Goal: Task Accomplishment & Management: Use online tool/utility

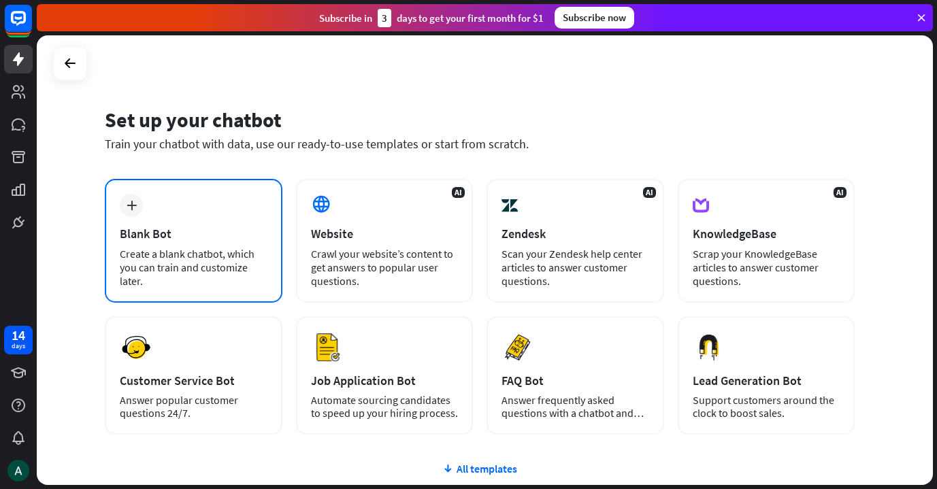
click at [159, 237] on div "Blank Bot" at bounding box center [194, 234] width 148 height 16
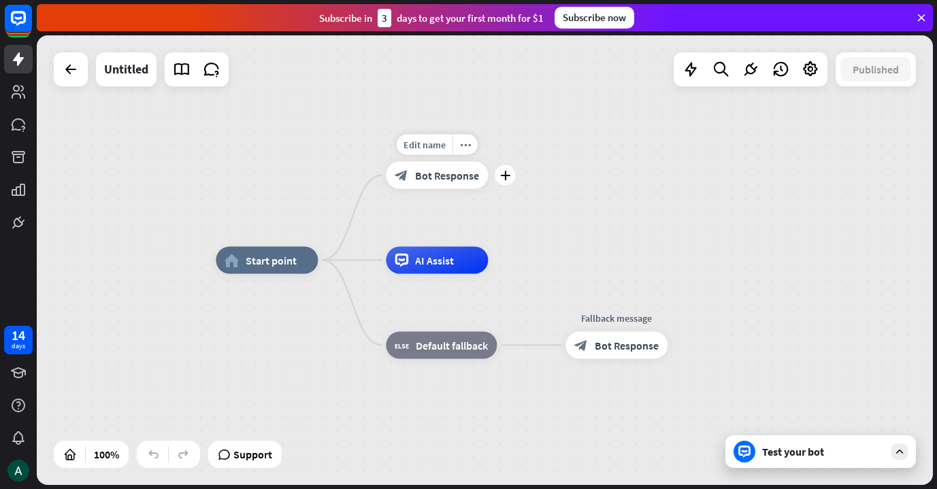
click at [468, 176] on span "Bot Response" at bounding box center [447, 176] width 64 height 14
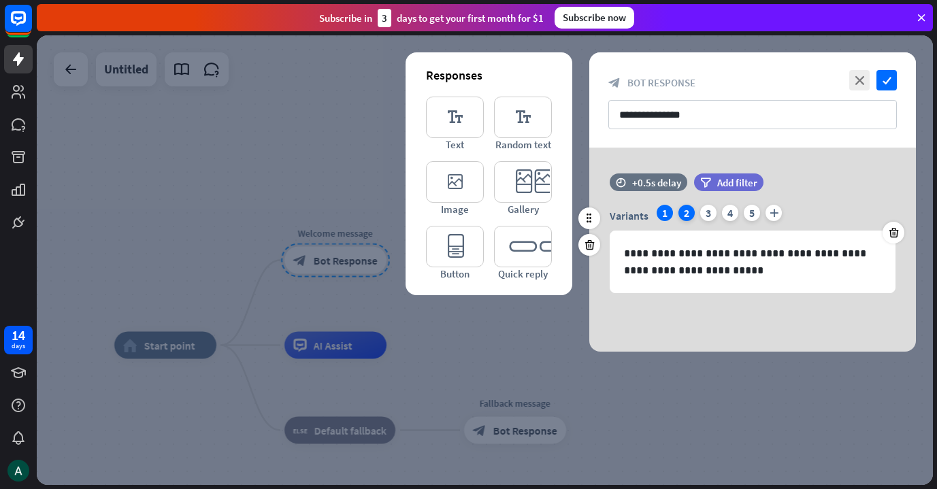
click at [685, 216] on div "2" at bounding box center [686, 213] width 16 height 16
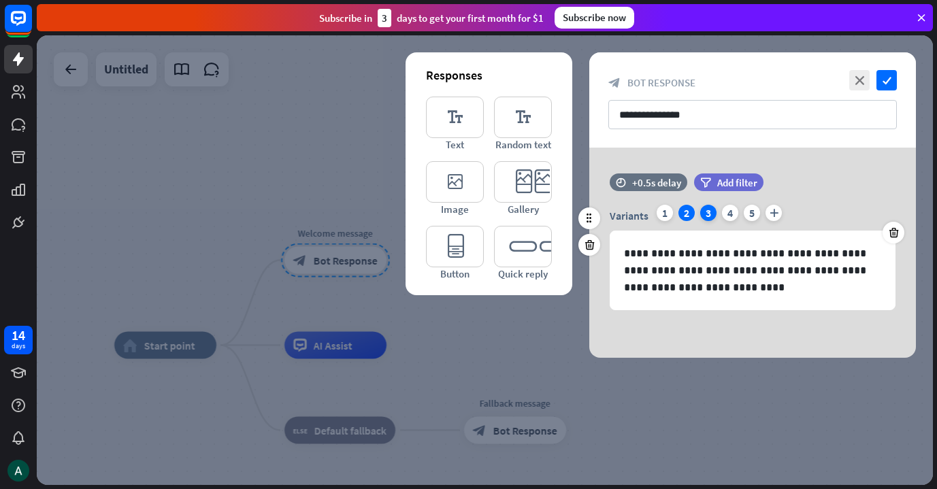
click at [704, 213] on div "3" at bounding box center [708, 213] width 16 height 16
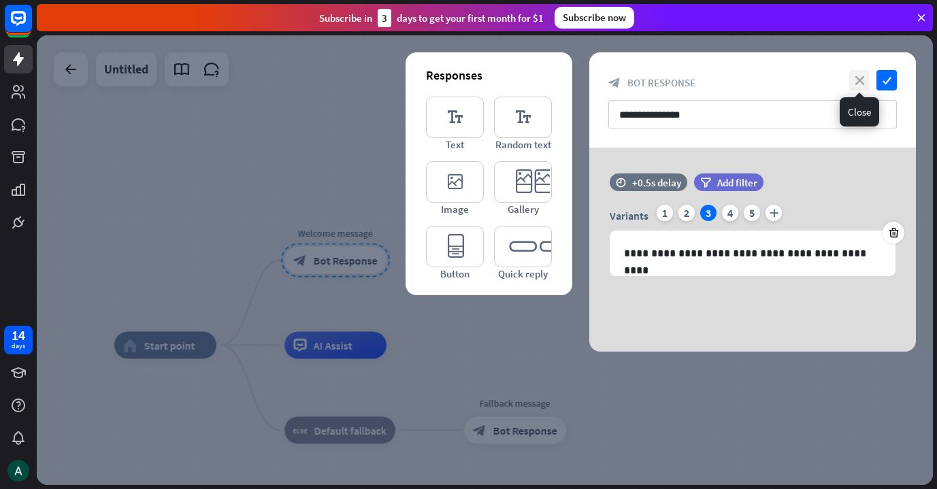
click at [866, 78] on icon "close" at bounding box center [859, 80] width 20 height 20
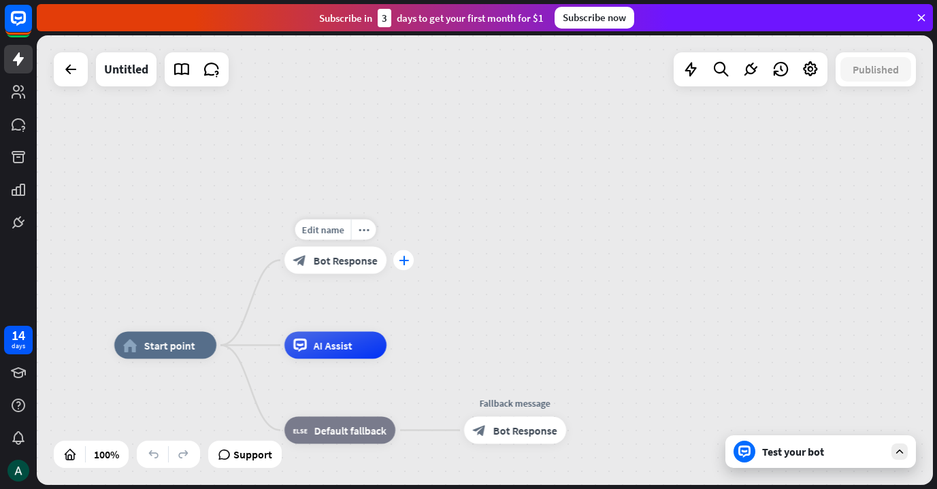
click at [406, 269] on div "plus" at bounding box center [403, 260] width 20 height 20
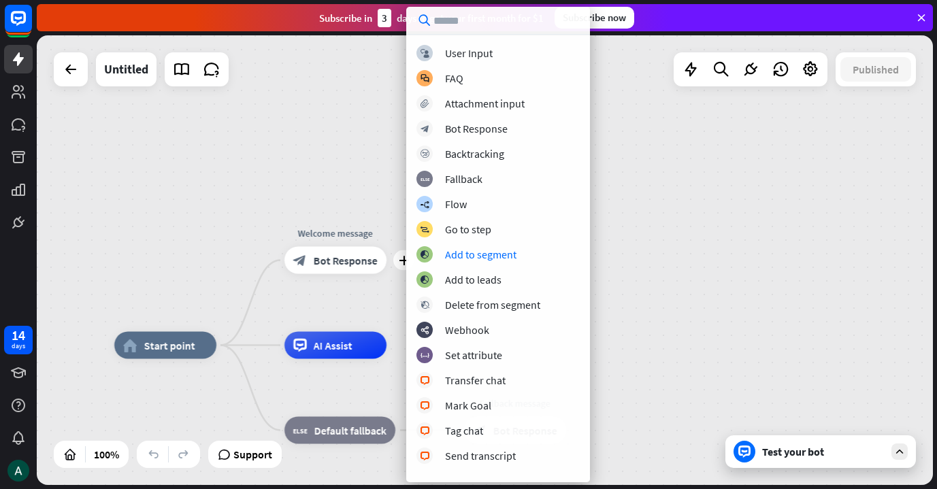
click at [655, 231] on div "home_2 Start point plus Welcome message block_bot_response Bot Response AI Assi…" at bounding box center [485, 260] width 896 height 450
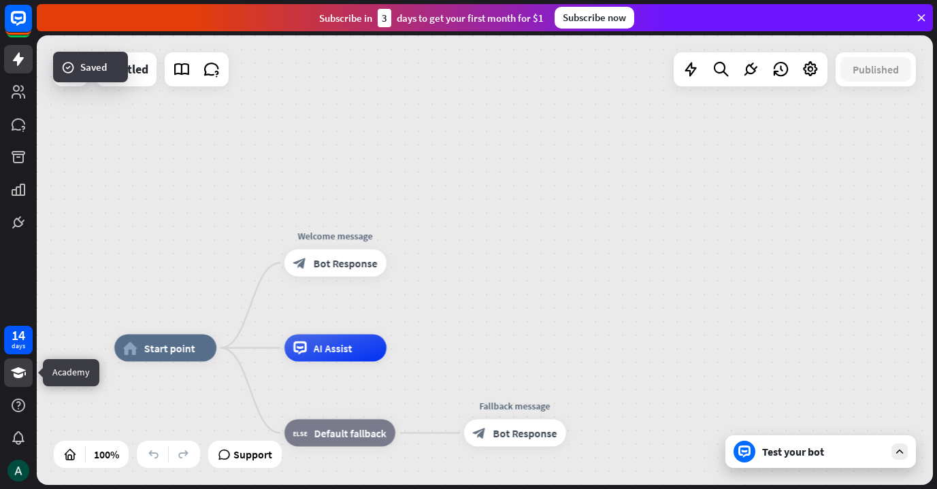
click at [13, 378] on icon at bounding box center [18, 373] width 16 height 16
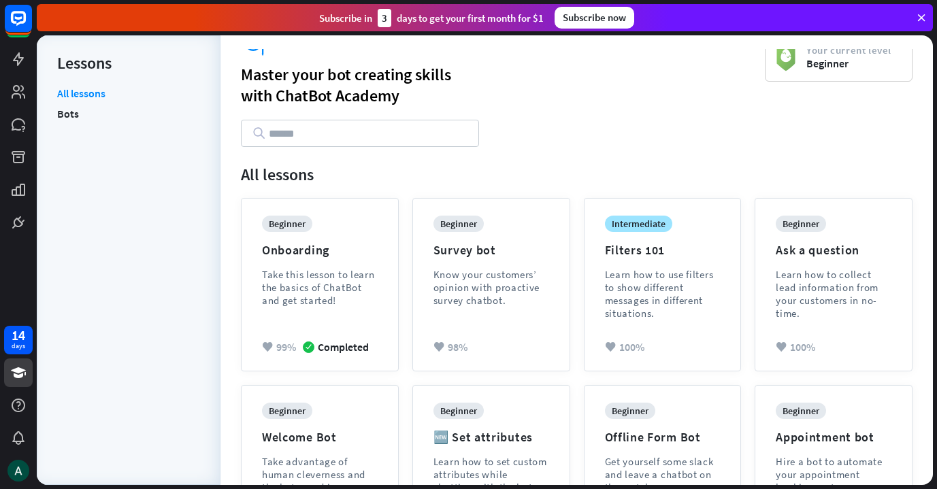
scroll to position [7, 0]
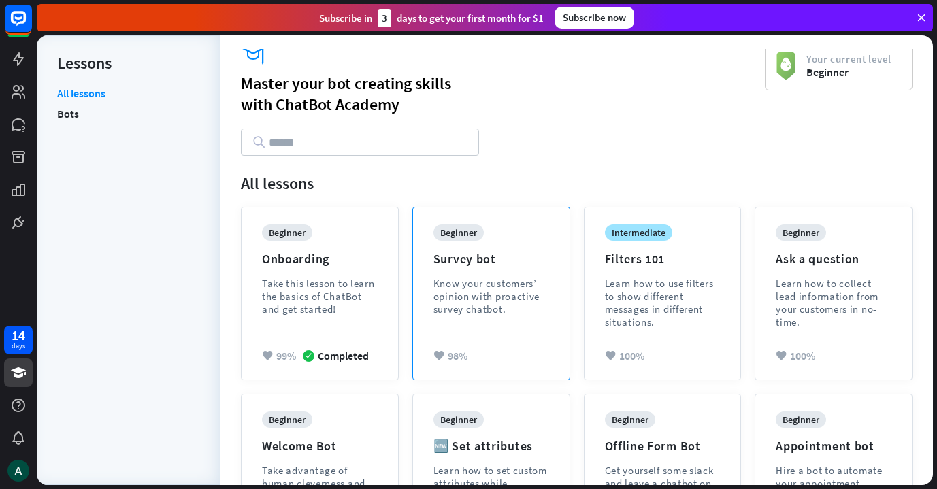
click at [528, 312] on div "Know your customers’ opinion with proactive survey chatbot." at bounding box center [491, 296] width 116 height 39
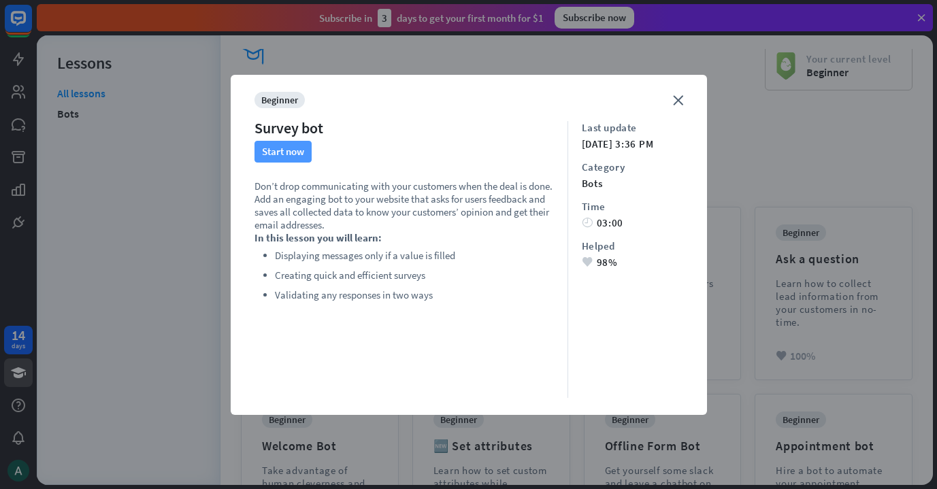
click at [282, 151] on button "Start now" at bounding box center [282, 152] width 57 height 22
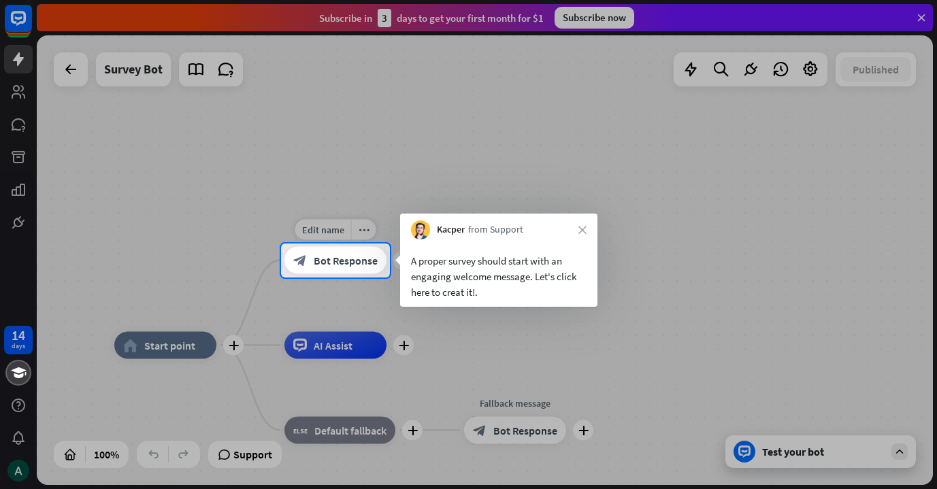
click at [342, 271] on div "block_bot_response Bot Response" at bounding box center [335, 260] width 102 height 27
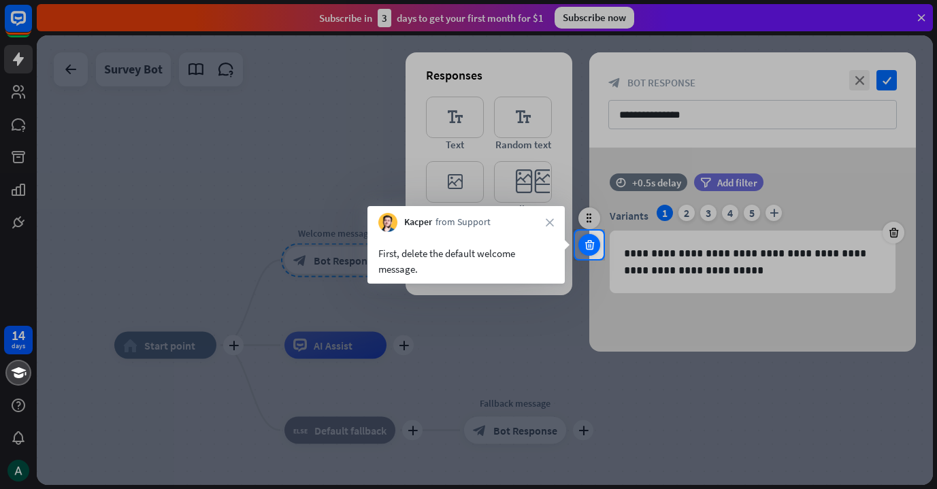
click at [597, 248] on div at bounding box center [589, 245] width 22 height 22
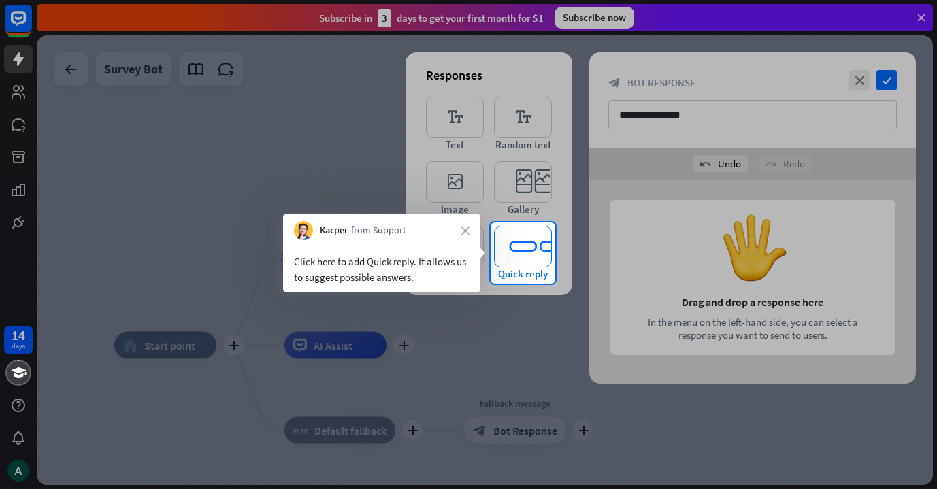
click at [518, 248] on icon "editor_quick_replies" at bounding box center [523, 247] width 58 height 42
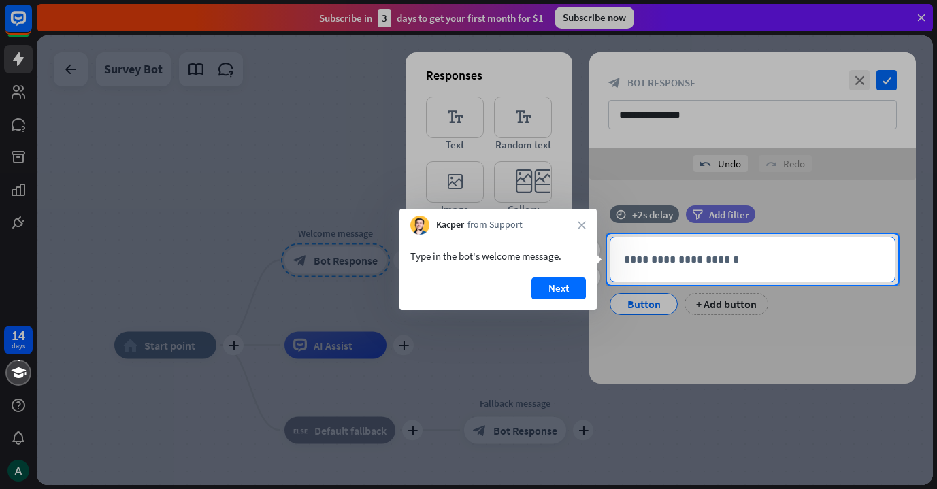
click at [637, 257] on p "**********" at bounding box center [752, 259] width 257 height 17
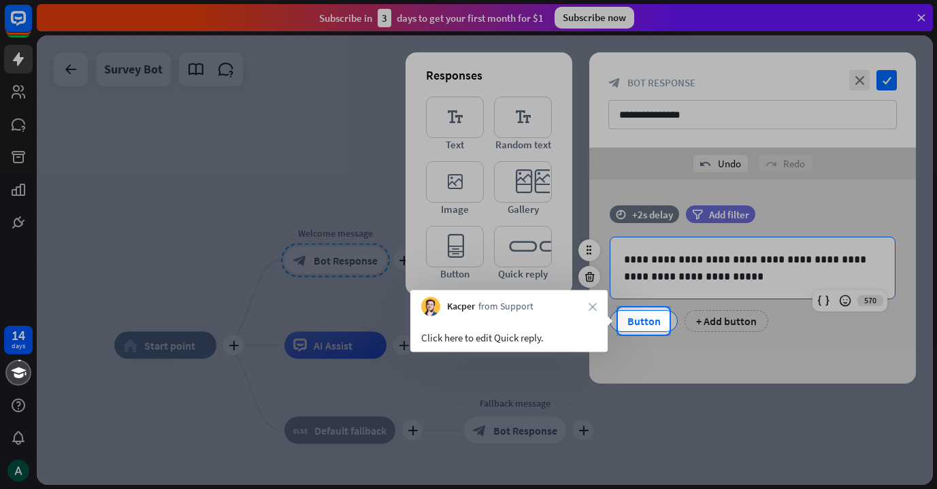
click at [645, 329] on div "Button" at bounding box center [643, 321] width 45 height 20
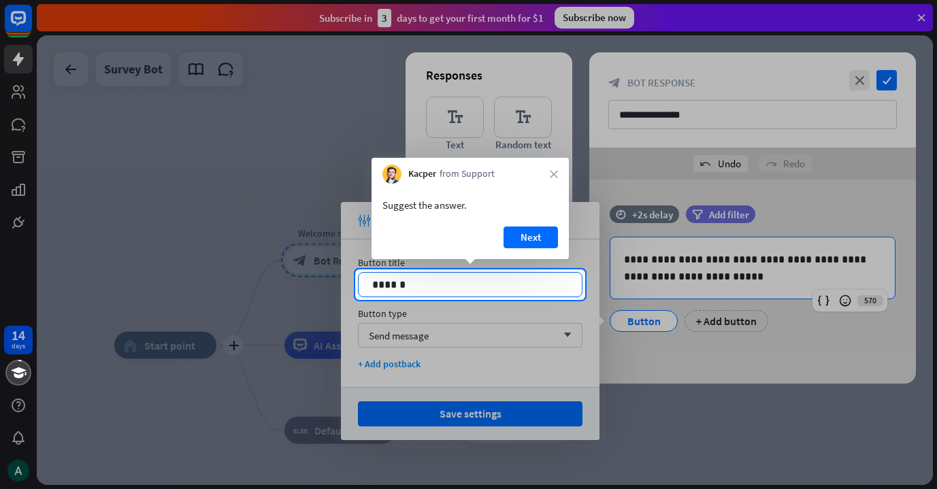
click at [531, 284] on p "******" at bounding box center [470, 284] width 196 height 17
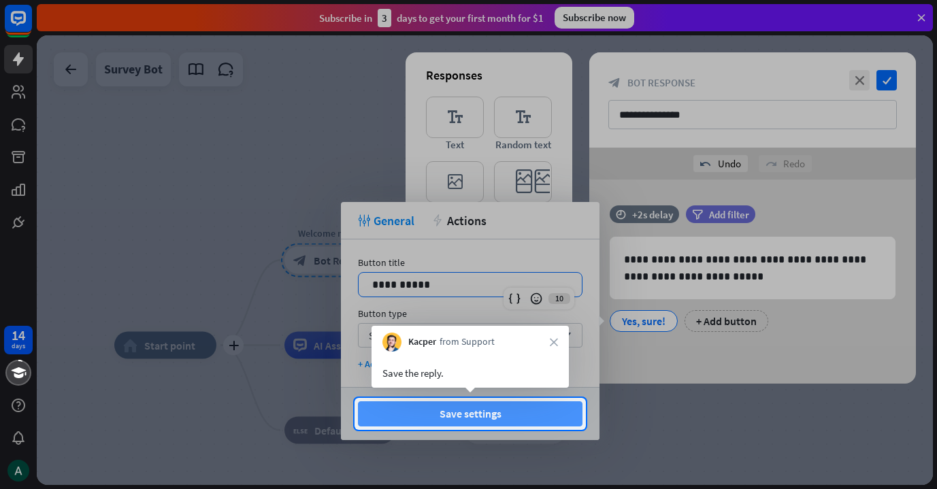
click at [525, 415] on button "Save settings" at bounding box center [470, 413] width 225 height 25
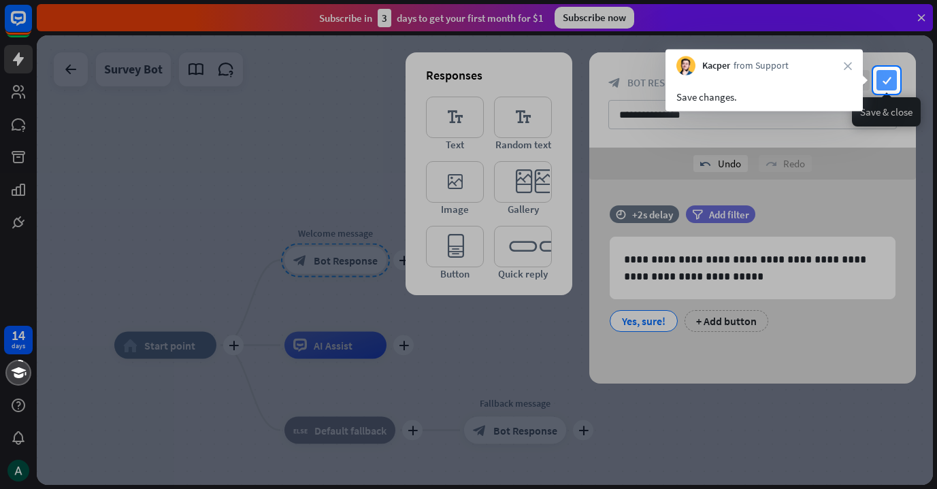
click at [895, 82] on icon "check" at bounding box center [886, 80] width 20 height 20
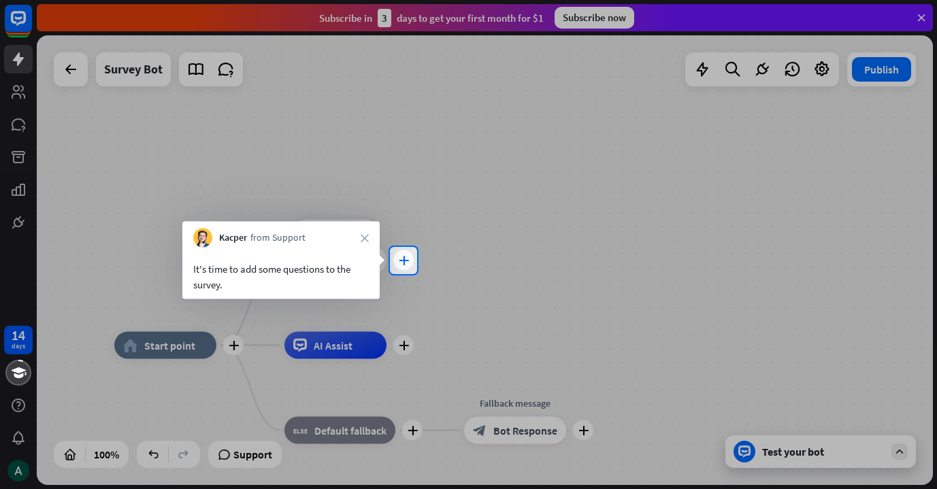
click at [407, 265] on div "plus" at bounding box center [403, 260] width 20 height 20
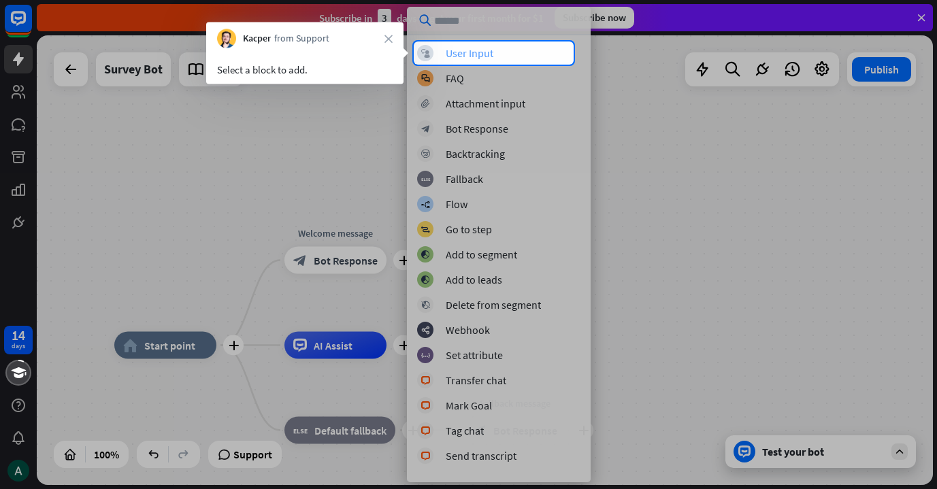
click at [469, 56] on div "User Input" at bounding box center [470, 53] width 48 height 14
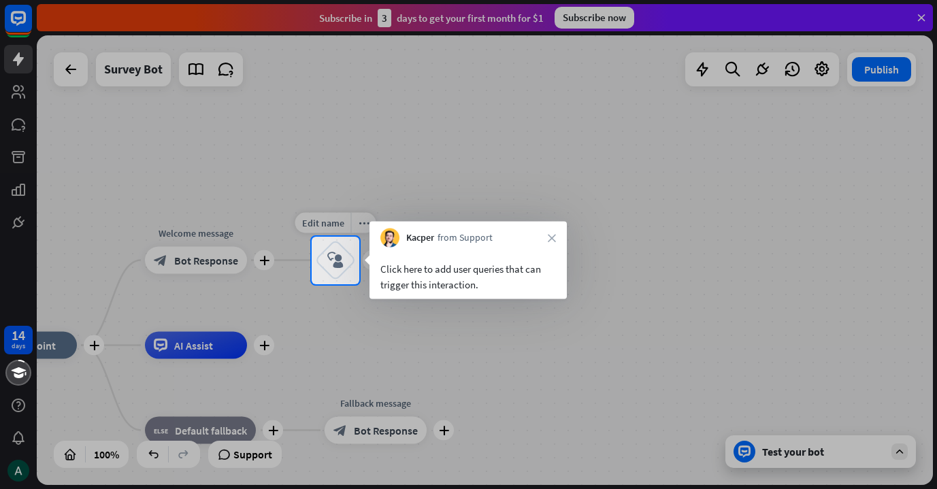
click at [329, 264] on icon "block_user_input" at bounding box center [335, 260] width 16 height 16
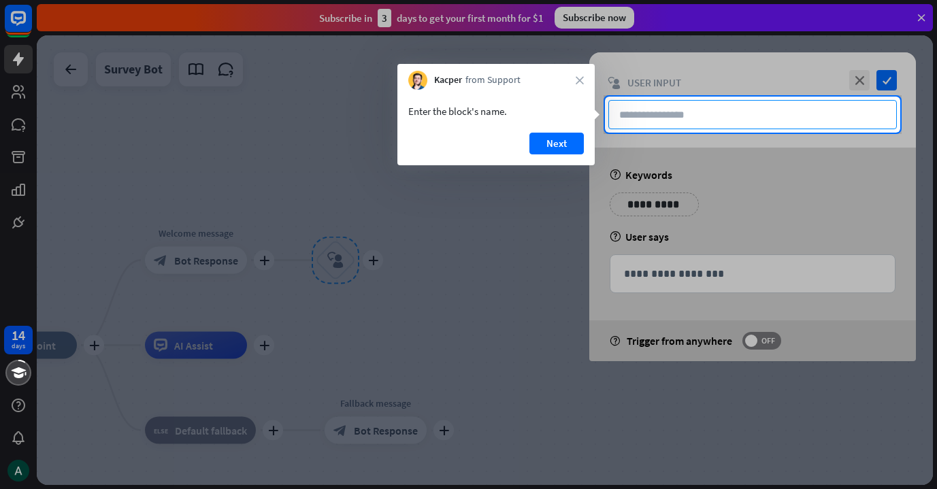
click at [646, 119] on input "text" at bounding box center [752, 114] width 289 height 29
type input "**"
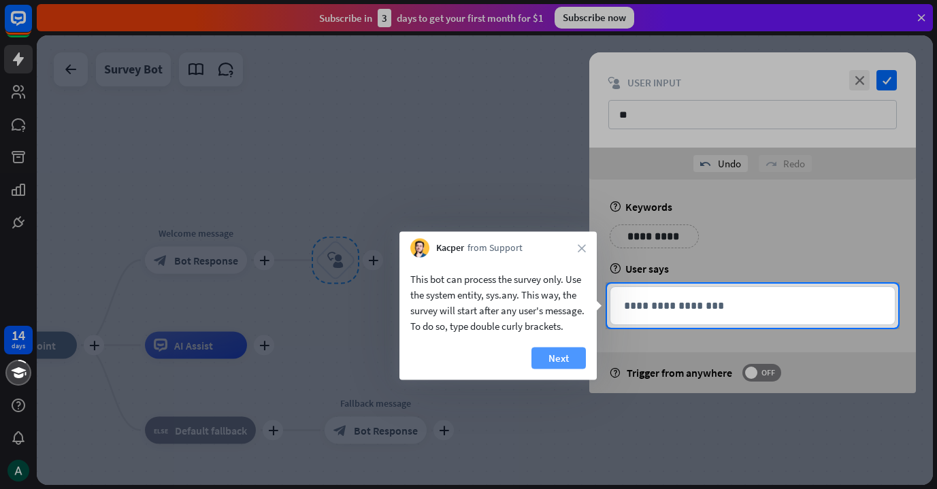
click at [567, 359] on button "Next" at bounding box center [558, 359] width 54 height 22
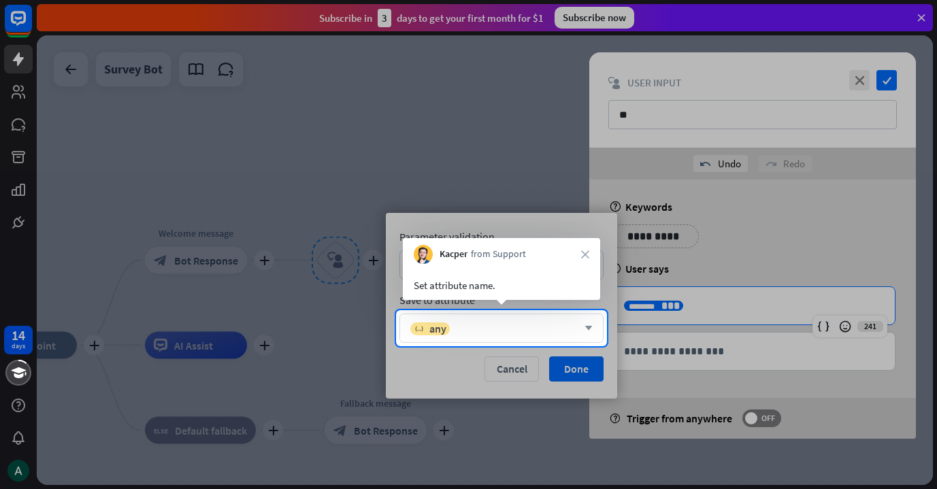
click at [544, 326] on div "variable any" at bounding box center [493, 329] width 167 height 14
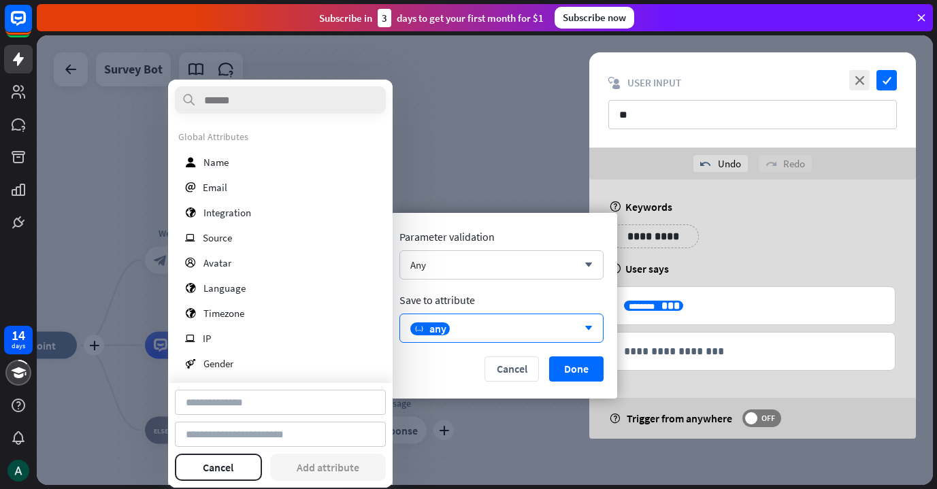
type input "**********"
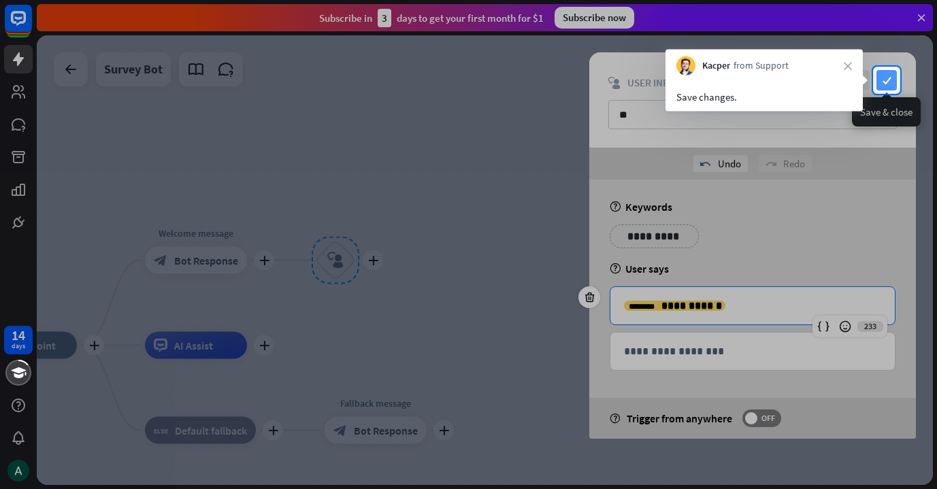
click at [885, 78] on icon "check" at bounding box center [886, 80] width 20 height 20
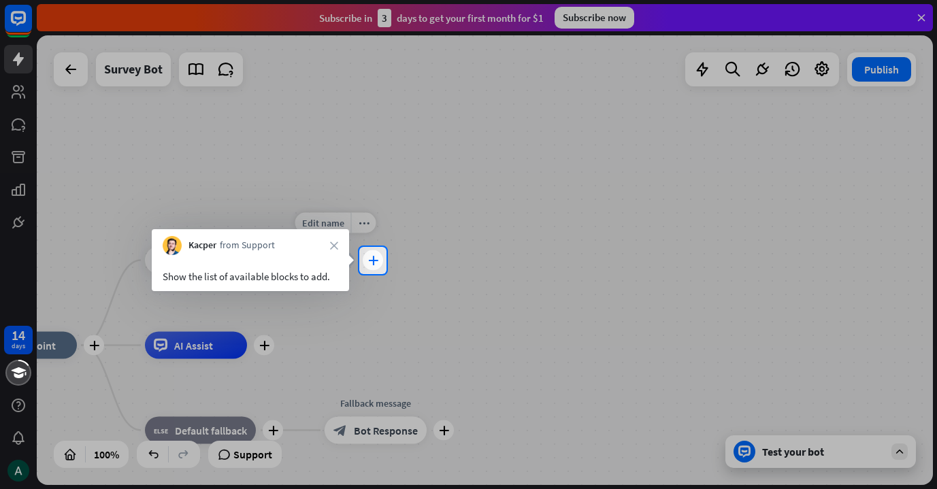
click at [376, 264] on icon "plus" at bounding box center [373, 261] width 10 height 10
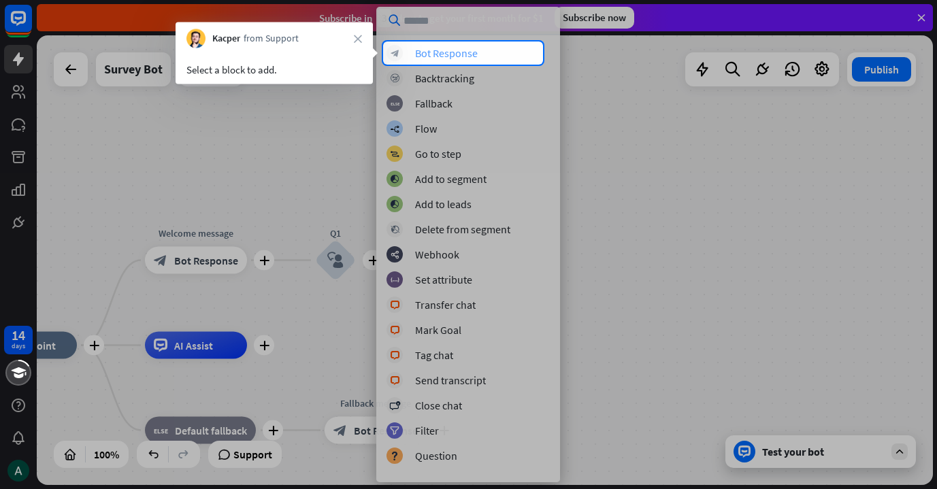
click at [450, 52] on div "Bot Response" at bounding box center [446, 53] width 63 height 14
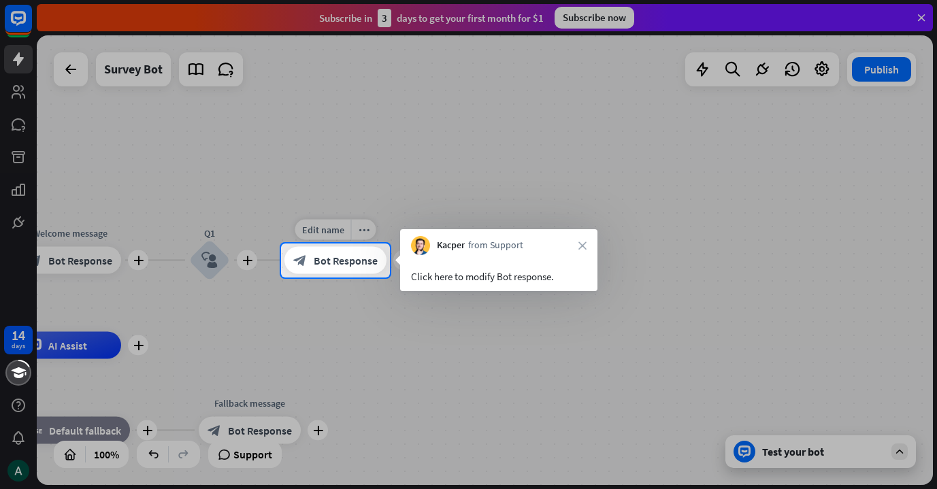
click at [363, 272] on div "block_bot_response Bot Response" at bounding box center [335, 260] width 102 height 27
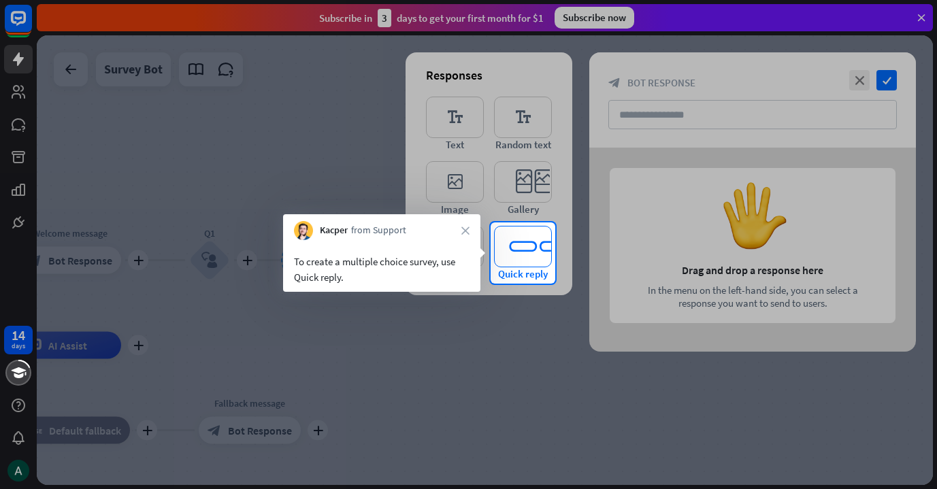
click at [513, 263] on icon "editor_quick_replies" at bounding box center [523, 247] width 58 height 42
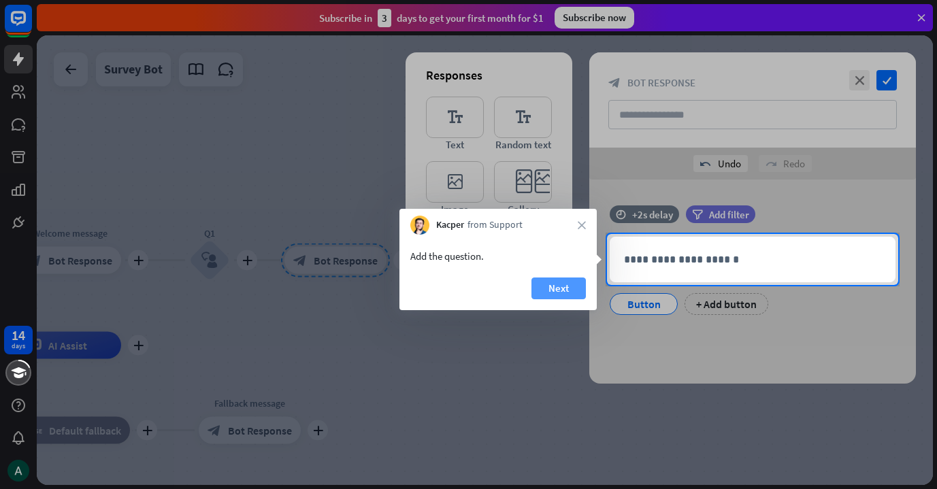
click at [557, 291] on button "Next" at bounding box center [558, 289] width 54 height 22
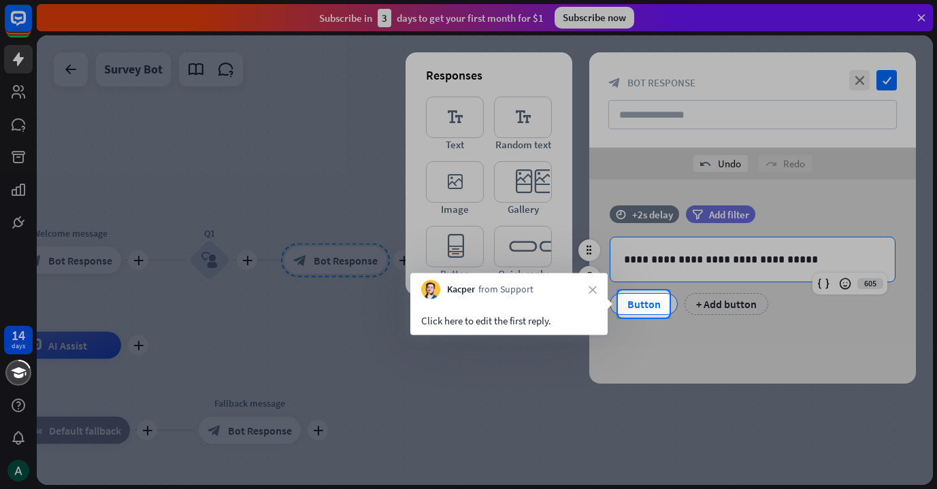
click at [638, 306] on div "Button" at bounding box center [643, 304] width 45 height 20
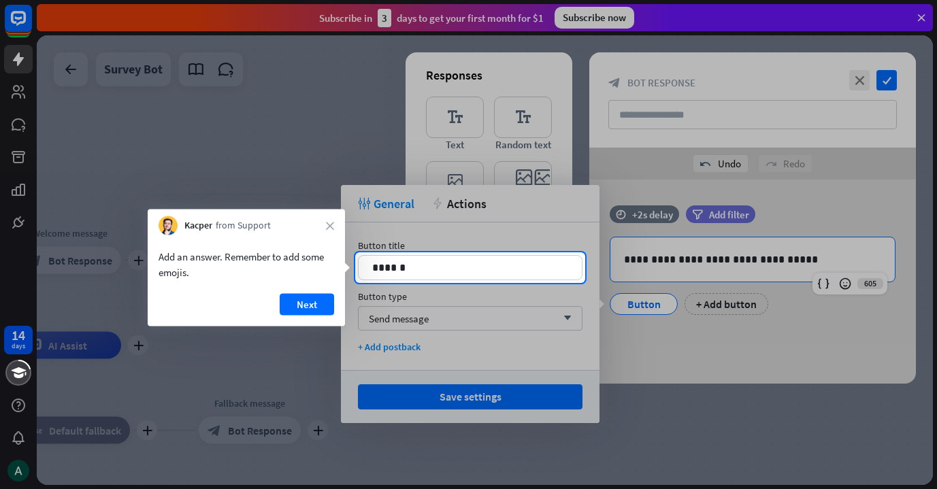
click at [488, 403] on div at bounding box center [468, 386] width 937 height 206
click at [312, 300] on button "Next" at bounding box center [307, 305] width 54 height 22
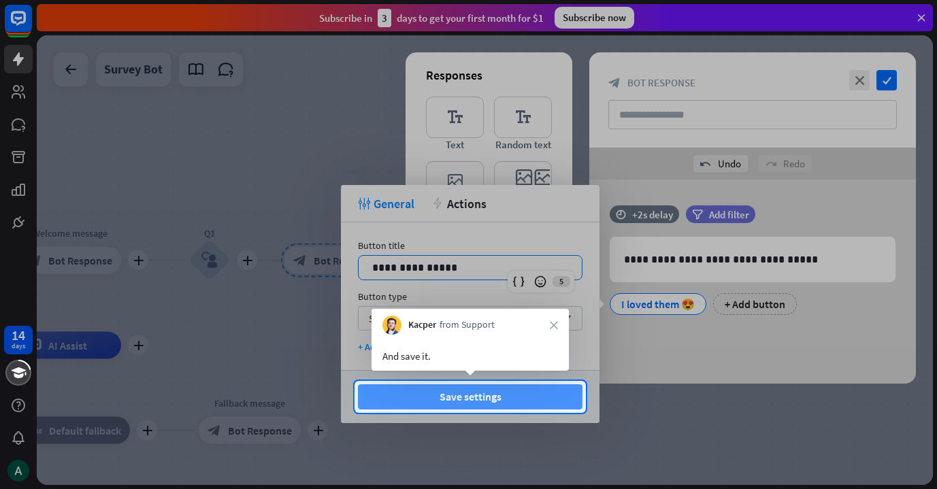
click at [506, 400] on button "Save settings" at bounding box center [470, 396] width 225 height 25
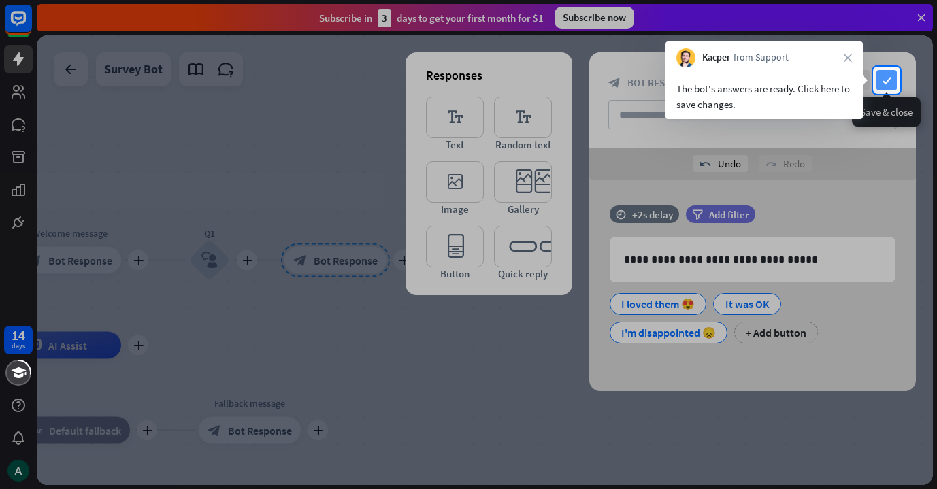
click at [882, 78] on icon "check" at bounding box center [886, 80] width 20 height 20
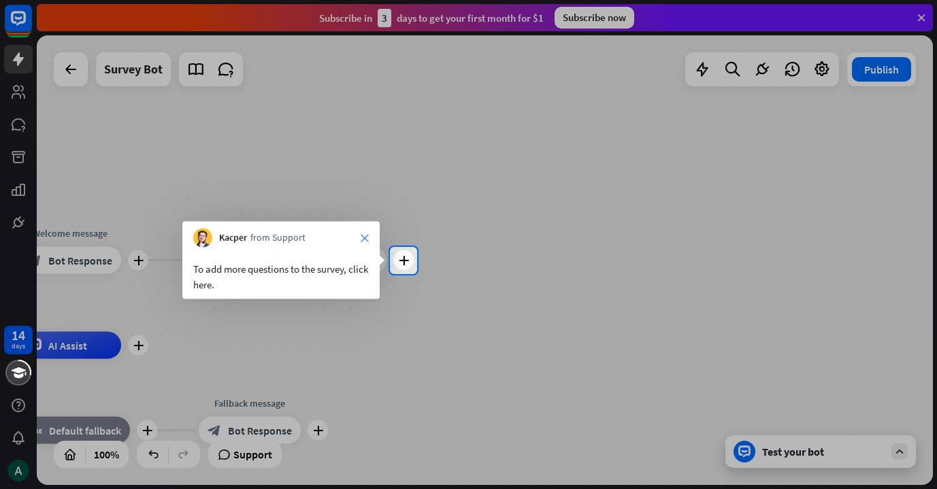
click at [367, 239] on icon "close" at bounding box center [365, 238] width 8 height 8
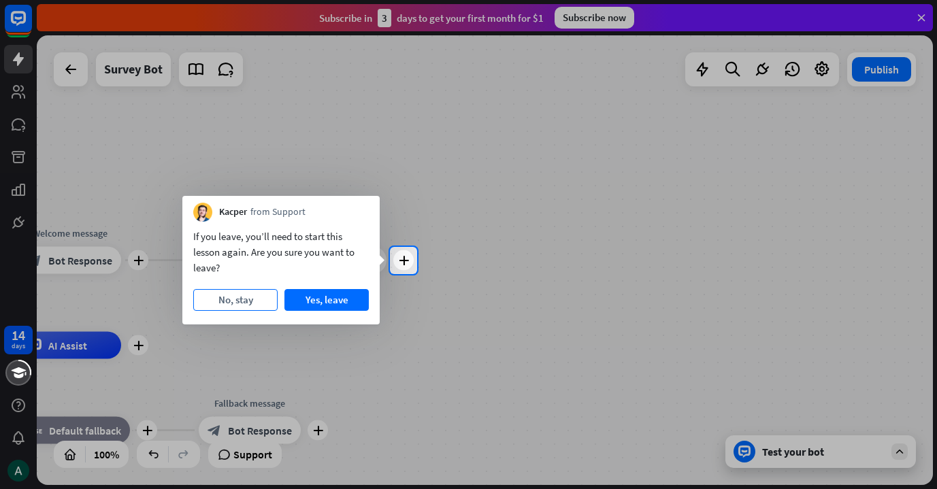
click at [254, 302] on button "No, stay" at bounding box center [235, 300] width 84 height 22
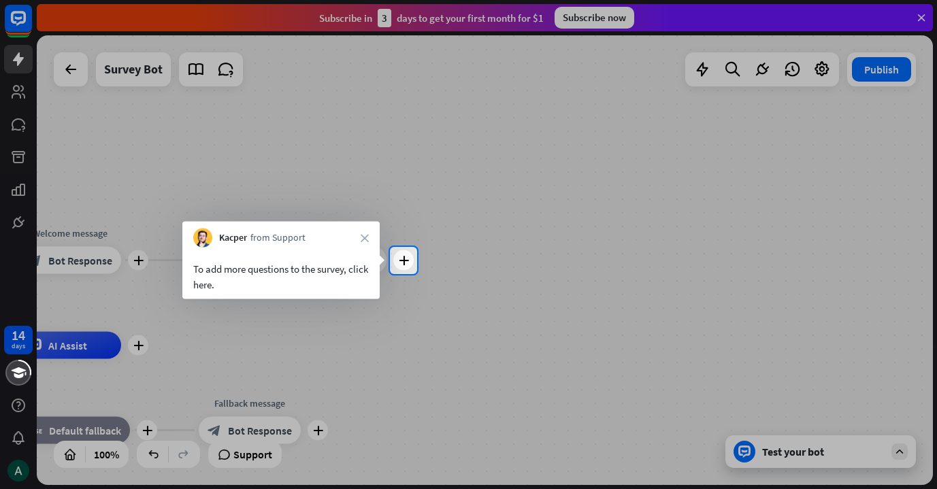
click at [150, 391] on div at bounding box center [468, 382] width 937 height 216
click at [359, 236] on div "Kacper from Support close" at bounding box center [280, 235] width 197 height 26
click at [361, 235] on icon "close" at bounding box center [365, 238] width 8 height 8
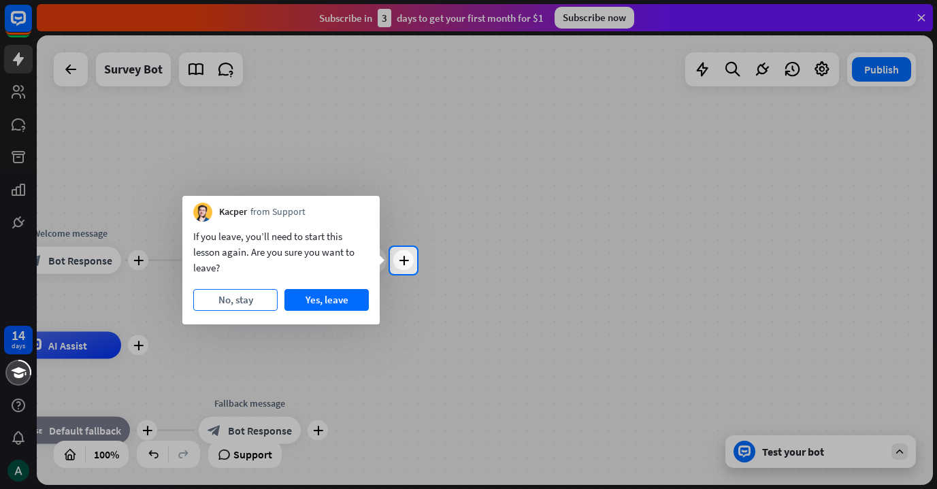
click at [264, 301] on button "No, stay" at bounding box center [235, 300] width 84 height 22
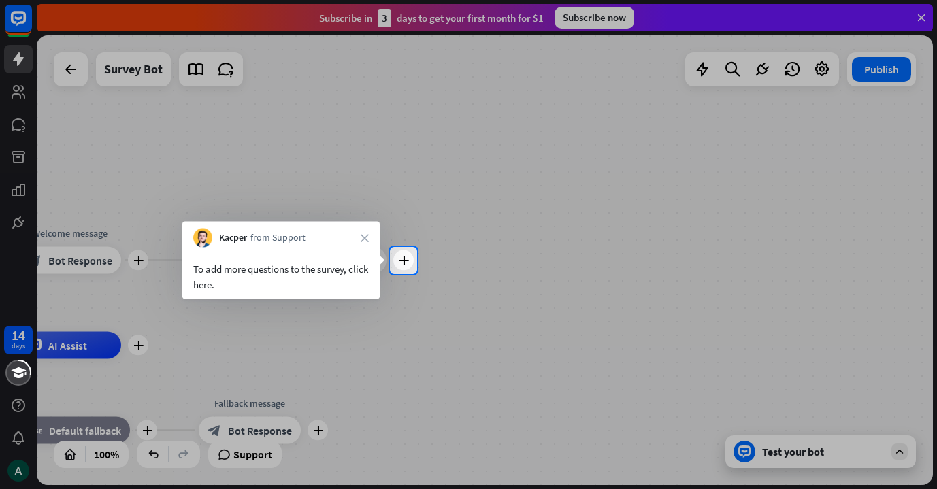
click at [371, 237] on div "Kacper from Support close" at bounding box center [280, 235] width 197 height 26
click at [365, 234] on icon "close" at bounding box center [365, 238] width 8 height 8
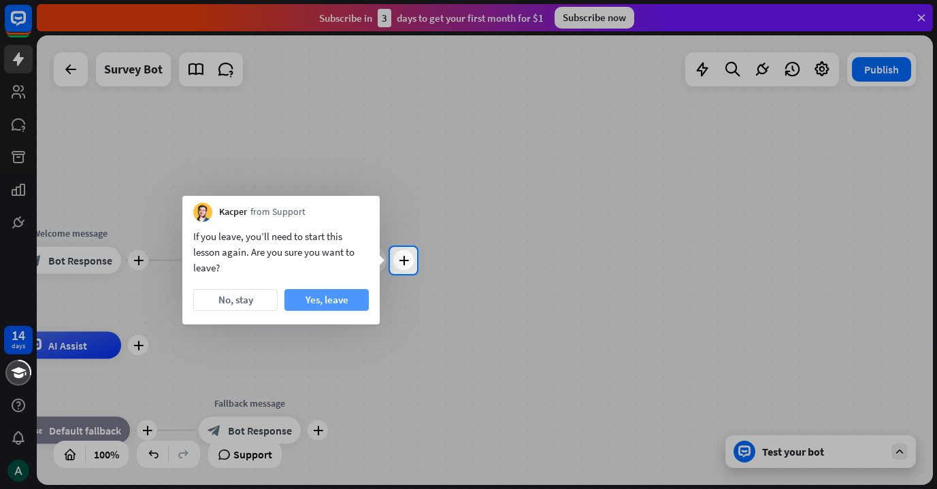
click at [347, 305] on button "Yes, leave" at bounding box center [326, 300] width 84 height 22
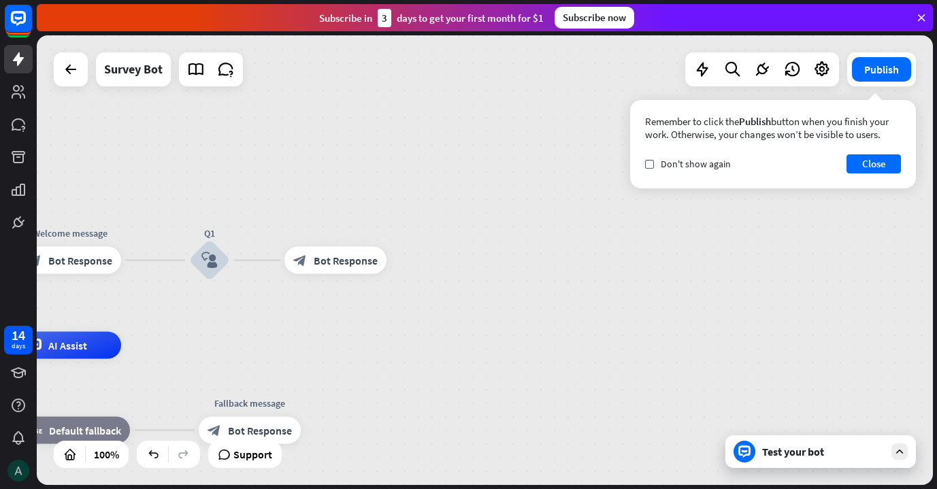
click at [22, 474] on img at bounding box center [18, 471] width 22 height 22
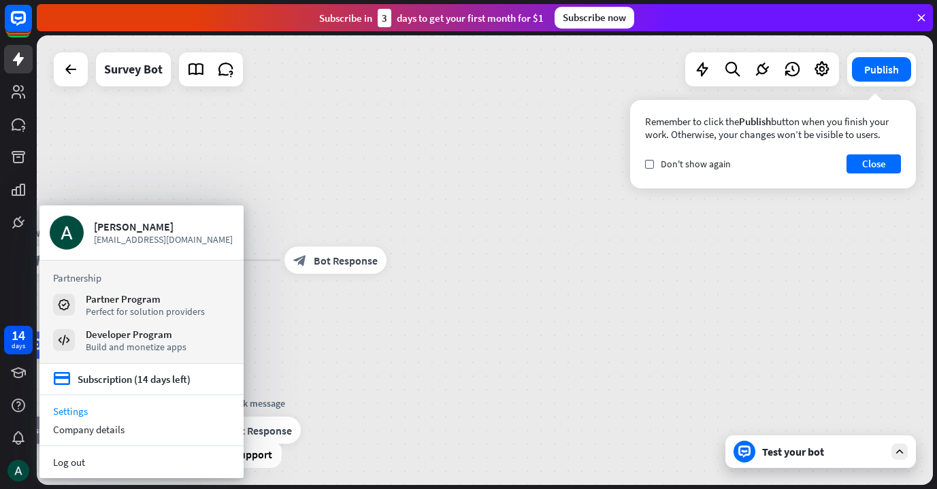
click at [93, 416] on link "Settings" at bounding box center [141, 411] width 204 height 18
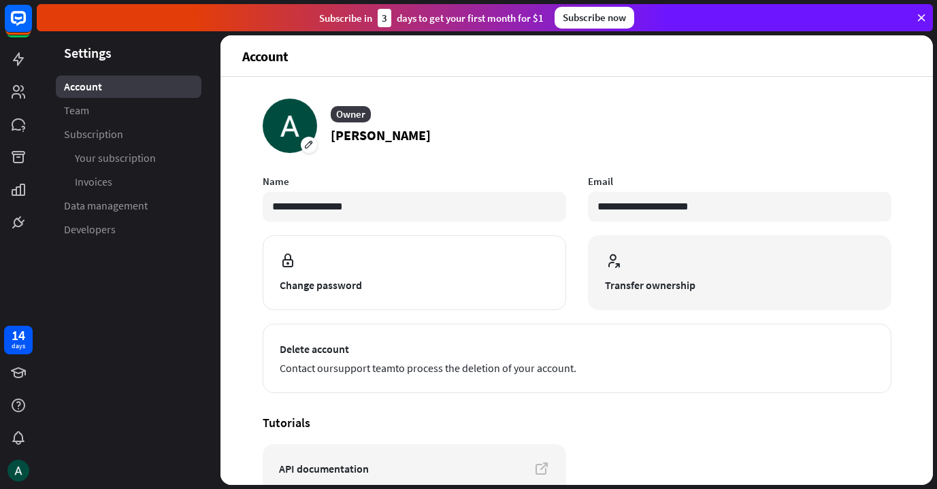
click at [642, 278] on span "Transfer ownership" at bounding box center [739, 285] width 269 height 16
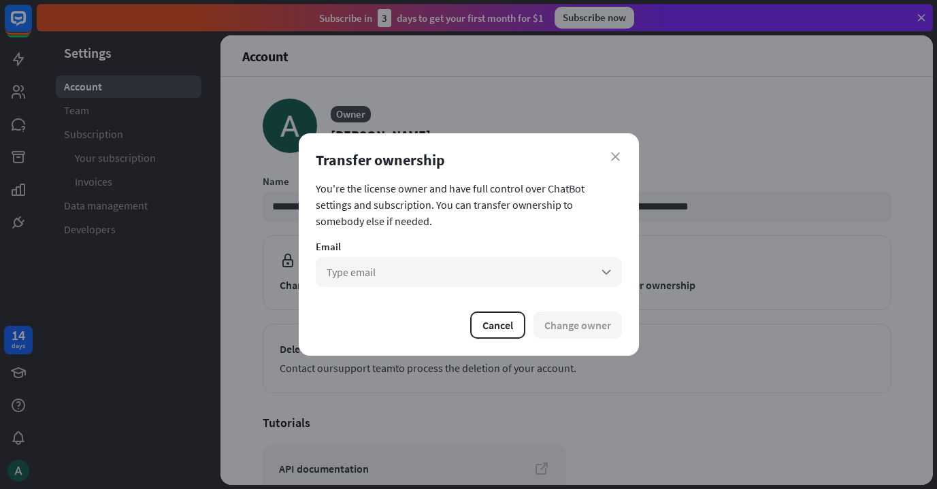
click at [616, 150] on div "Transfer ownership" at bounding box center [469, 159] width 306 height 19
click at [616, 152] on icon "close" at bounding box center [615, 156] width 9 height 9
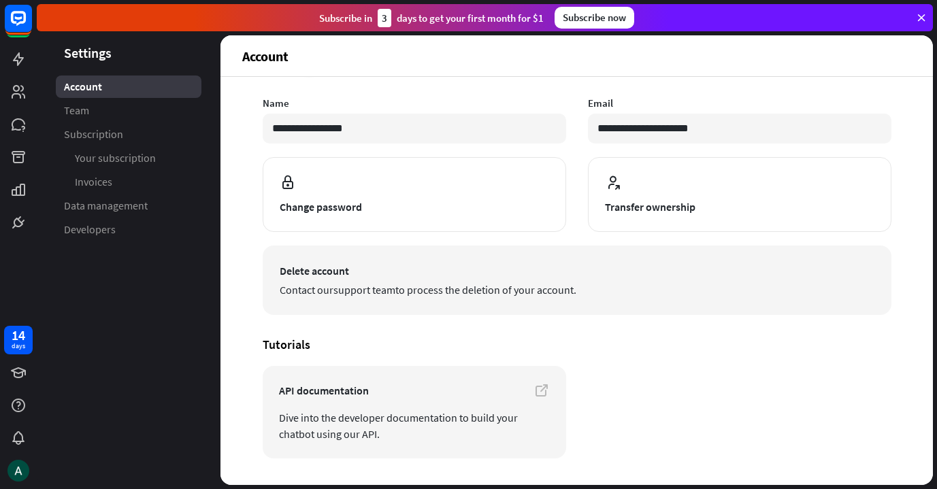
scroll to position [114, 0]
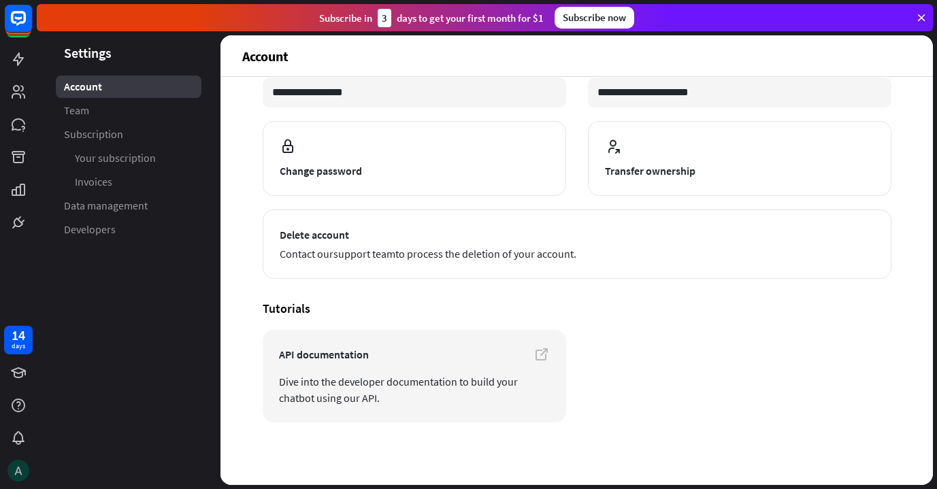
click at [16, 465] on img at bounding box center [18, 471] width 22 height 22
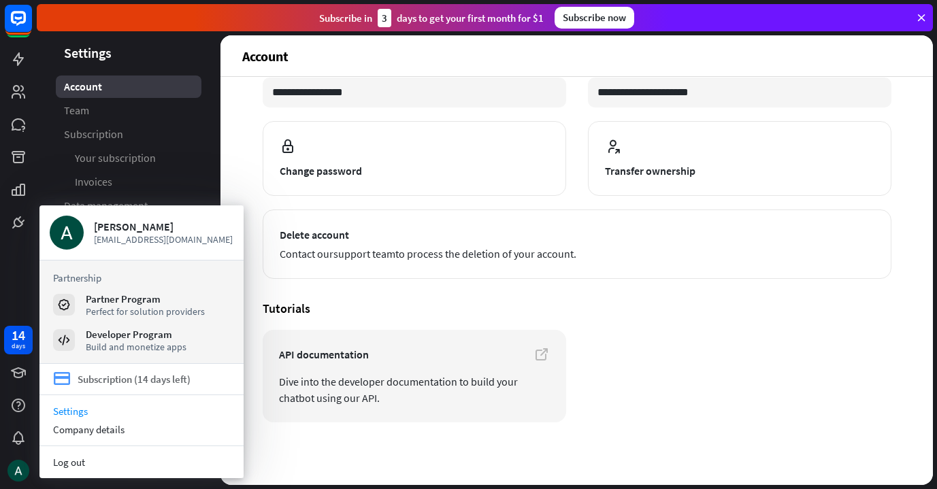
click at [112, 380] on div "Subscription (14 days left)" at bounding box center [134, 379] width 113 height 13
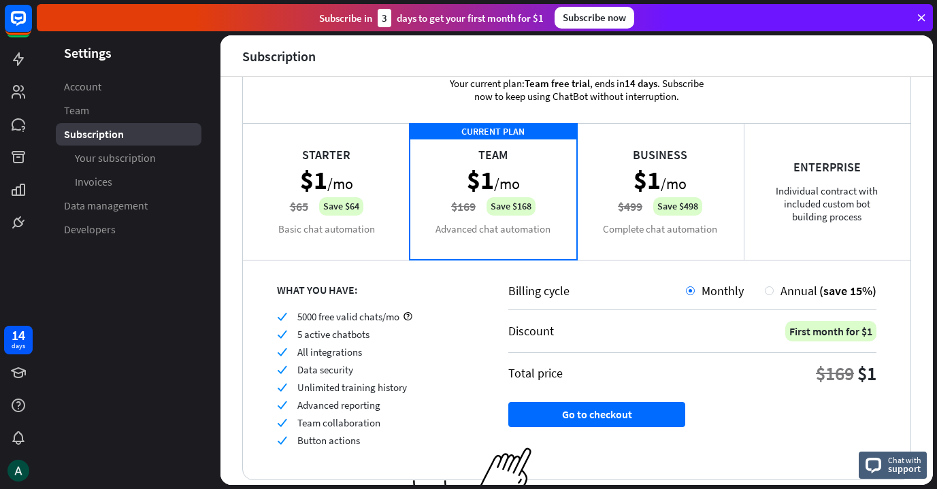
scroll to position [33, 0]
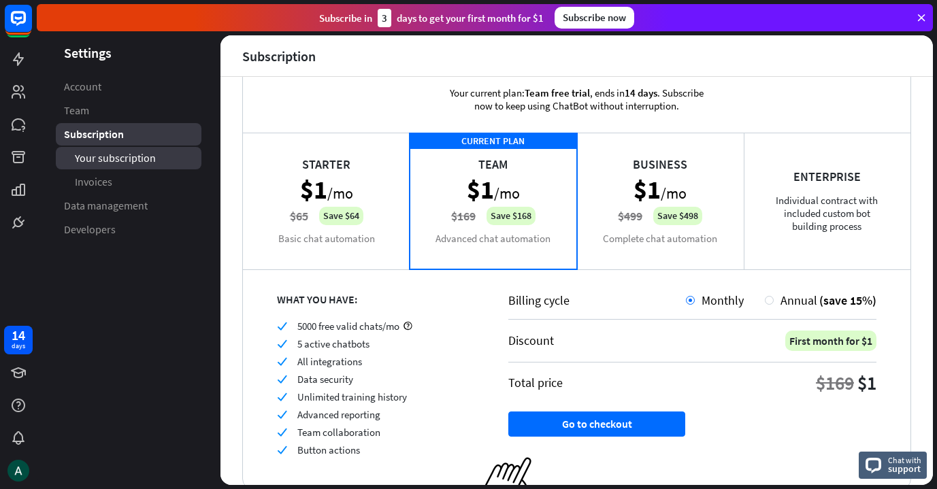
click at [158, 159] on link "Your subscription" at bounding box center [129, 158] width 146 height 22
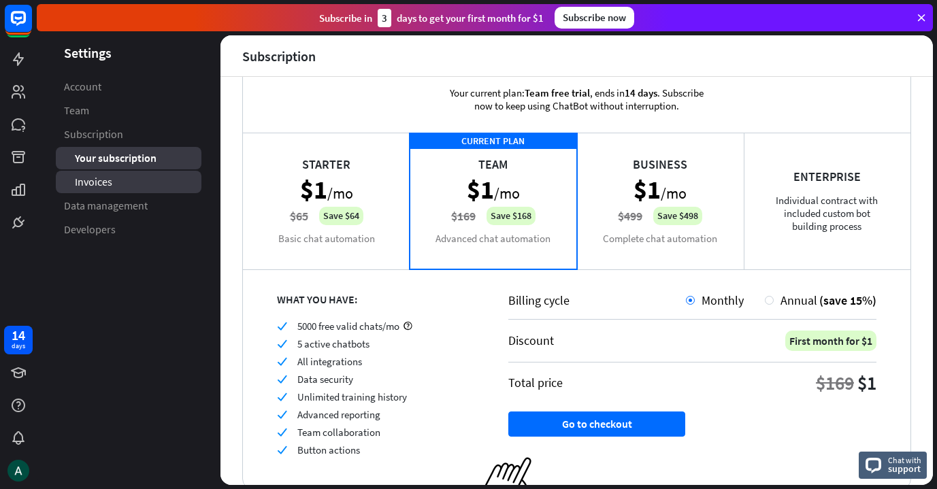
click at [150, 177] on link "Invoices" at bounding box center [129, 182] width 146 height 22
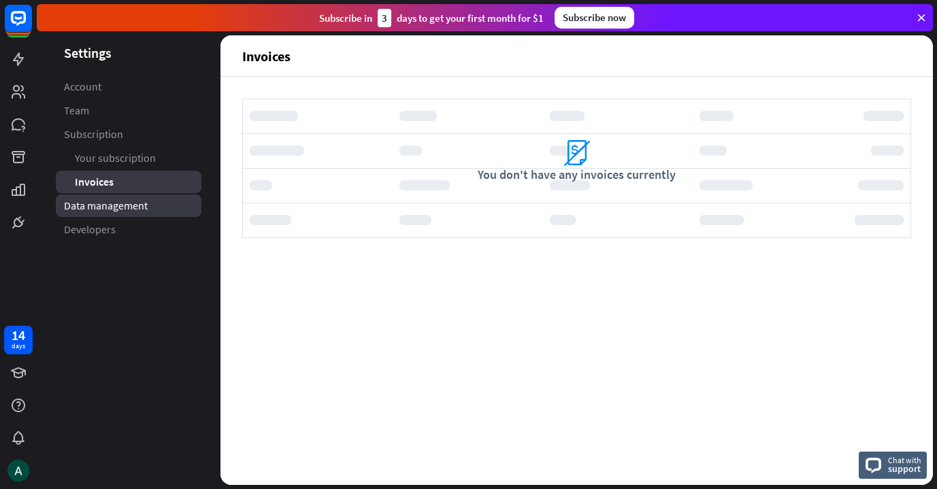
click at [145, 210] on span "Data management" at bounding box center [106, 206] width 84 height 14
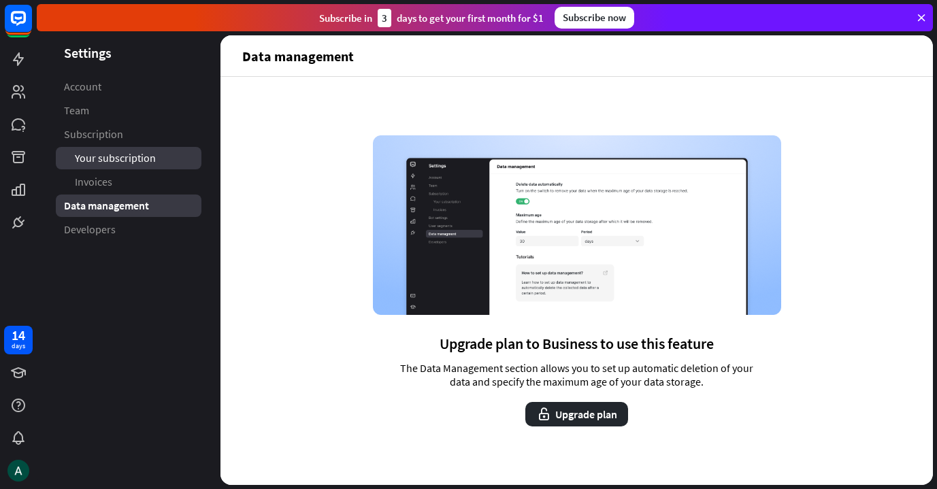
click at [139, 161] on span "Your subscription" at bounding box center [115, 158] width 81 height 14
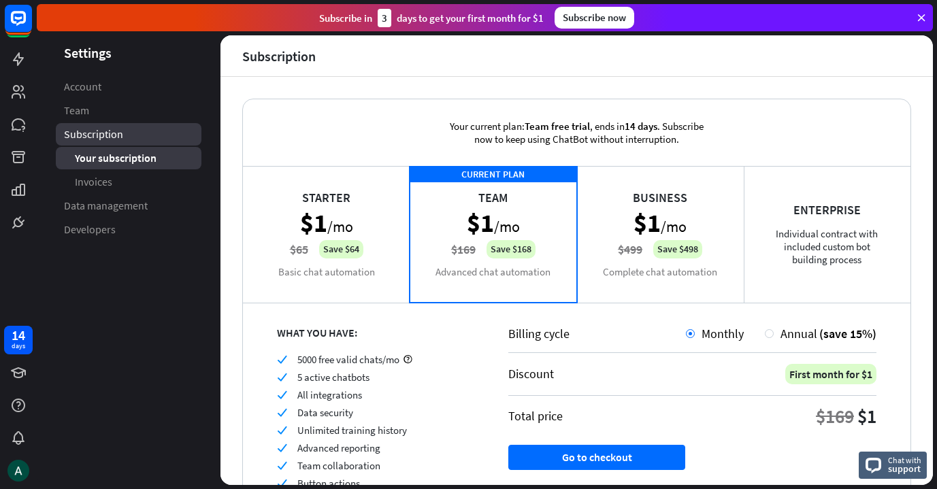
click at [125, 139] on link "Subscription" at bounding box center [129, 134] width 146 height 22
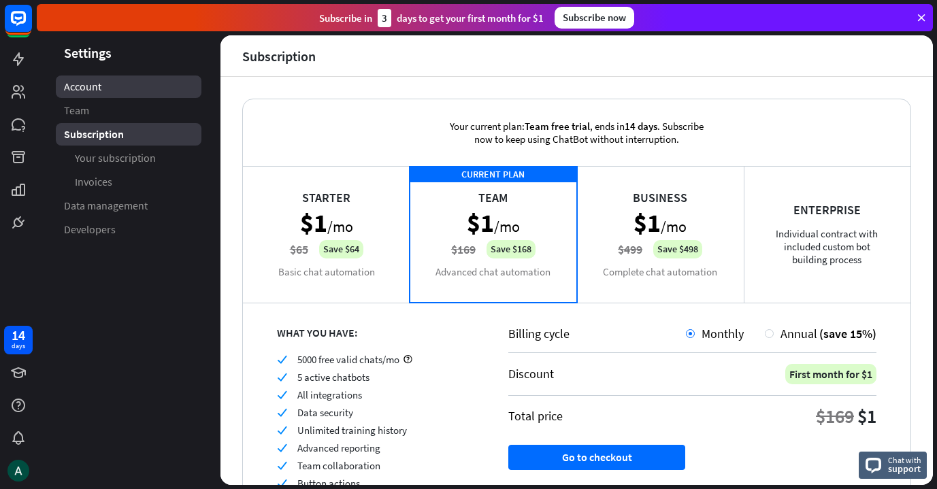
click at [150, 94] on link "Account" at bounding box center [129, 87] width 146 height 22
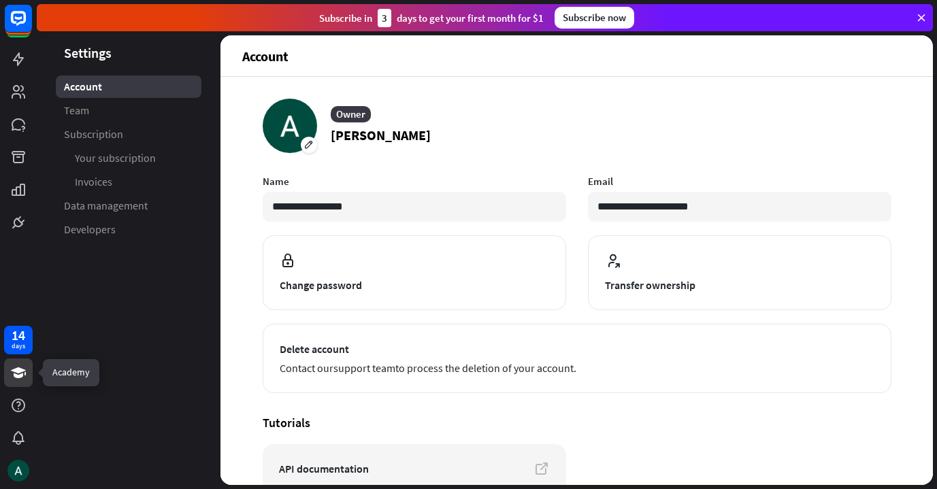
click at [18, 378] on icon at bounding box center [18, 372] width 15 height 11
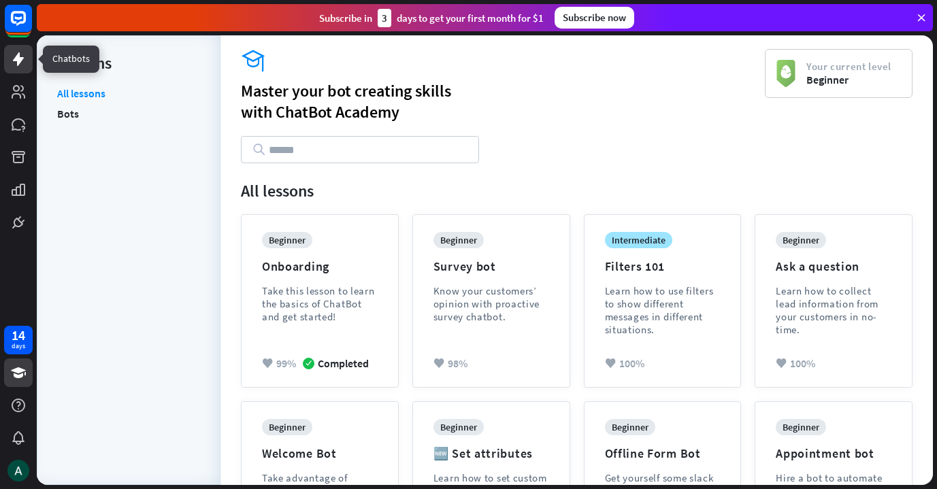
click at [16, 63] on icon at bounding box center [18, 59] width 16 height 16
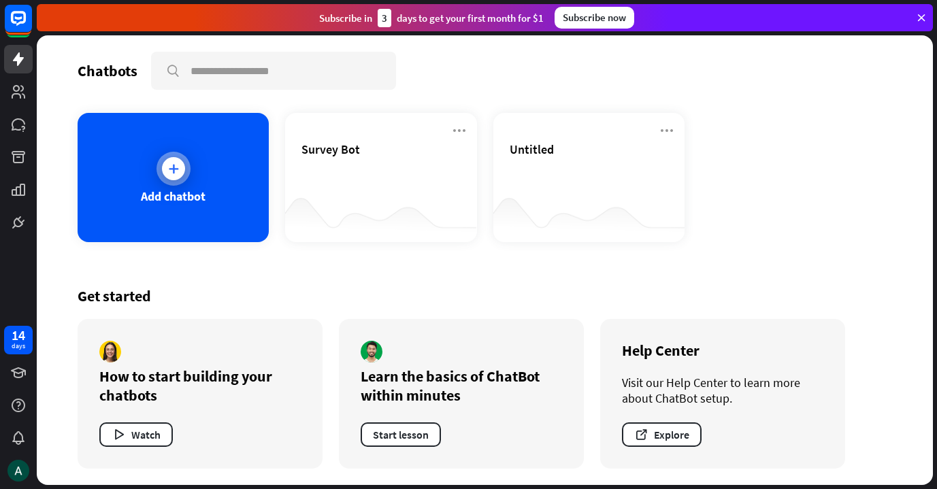
click at [193, 178] on div "Add chatbot" at bounding box center [173, 177] width 191 height 129
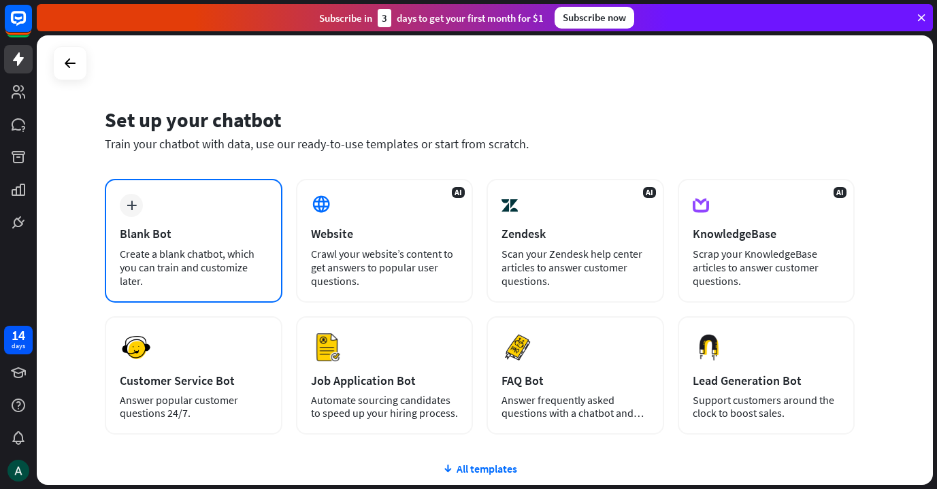
click at [195, 218] on div "plus Blank Bot Create a blank chatbot, which you can train and customize later." at bounding box center [194, 241] width 178 height 124
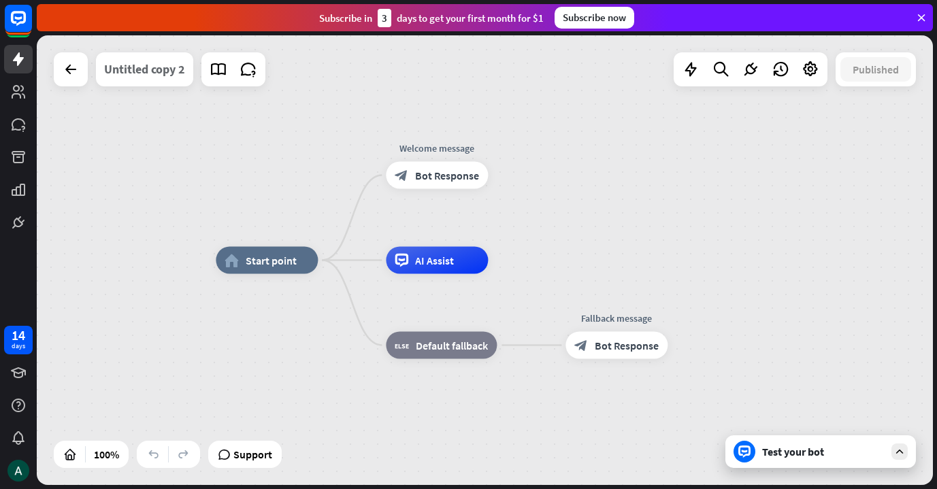
click at [146, 71] on div "Untitled copy 2" at bounding box center [144, 69] width 81 height 34
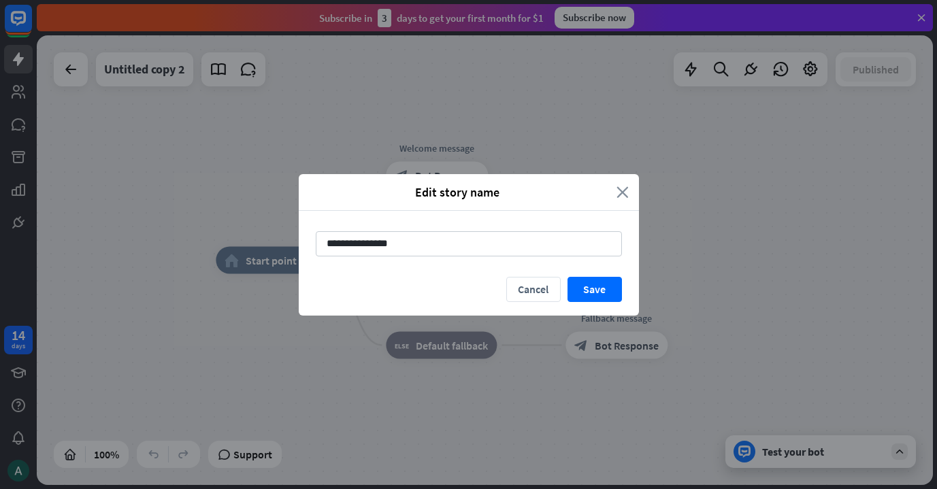
click at [623, 185] on icon "close" at bounding box center [622, 192] width 12 height 16
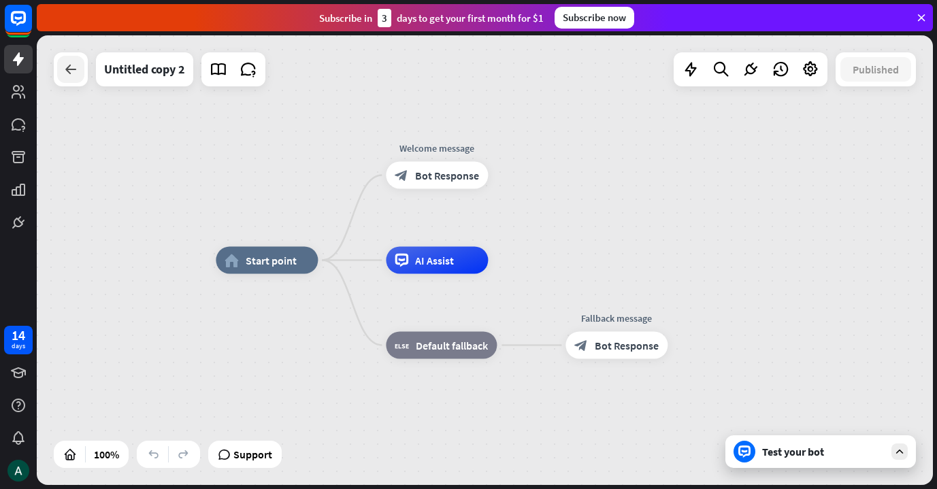
click at [61, 69] on div at bounding box center [70, 69] width 27 height 27
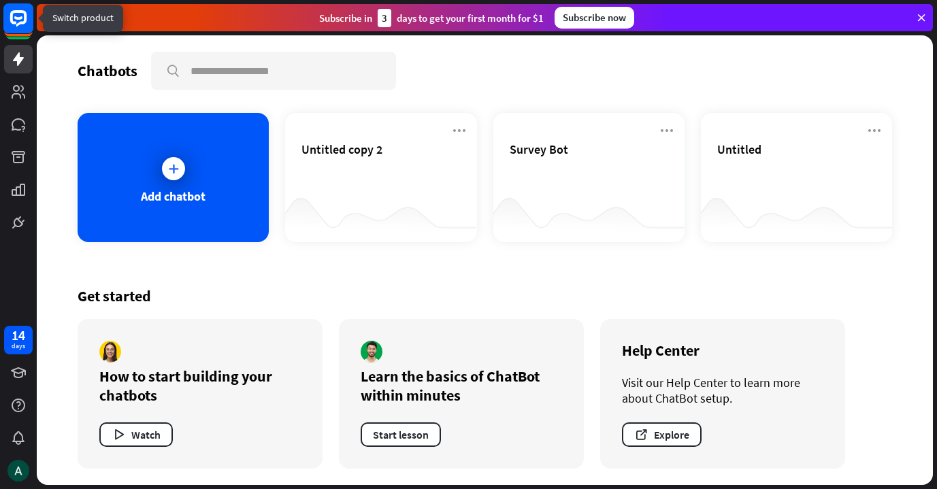
click at [22, 22] on icon at bounding box center [18, 18] width 16 height 16
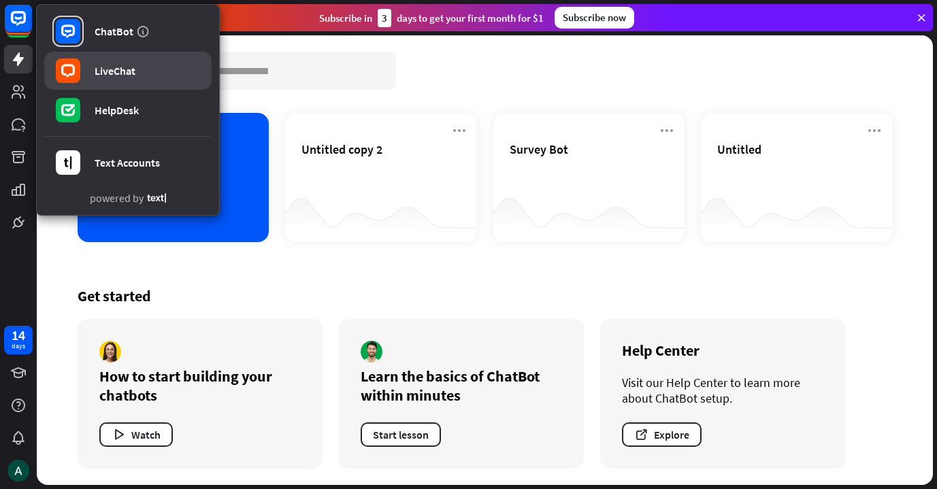
click at [122, 72] on div "LiveChat" at bounding box center [115, 71] width 41 height 14
